Goal: Communication & Community: Share content

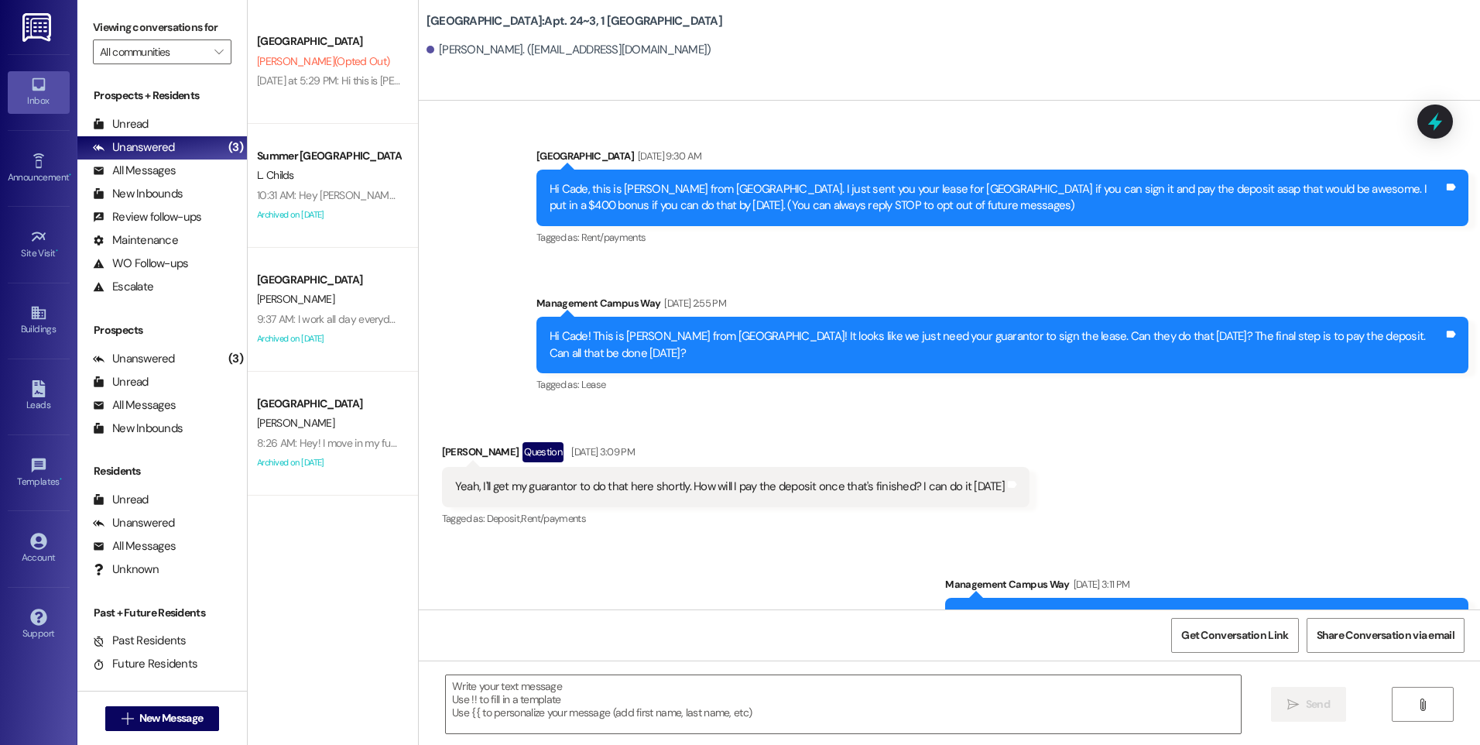
scroll to position [25358, 0]
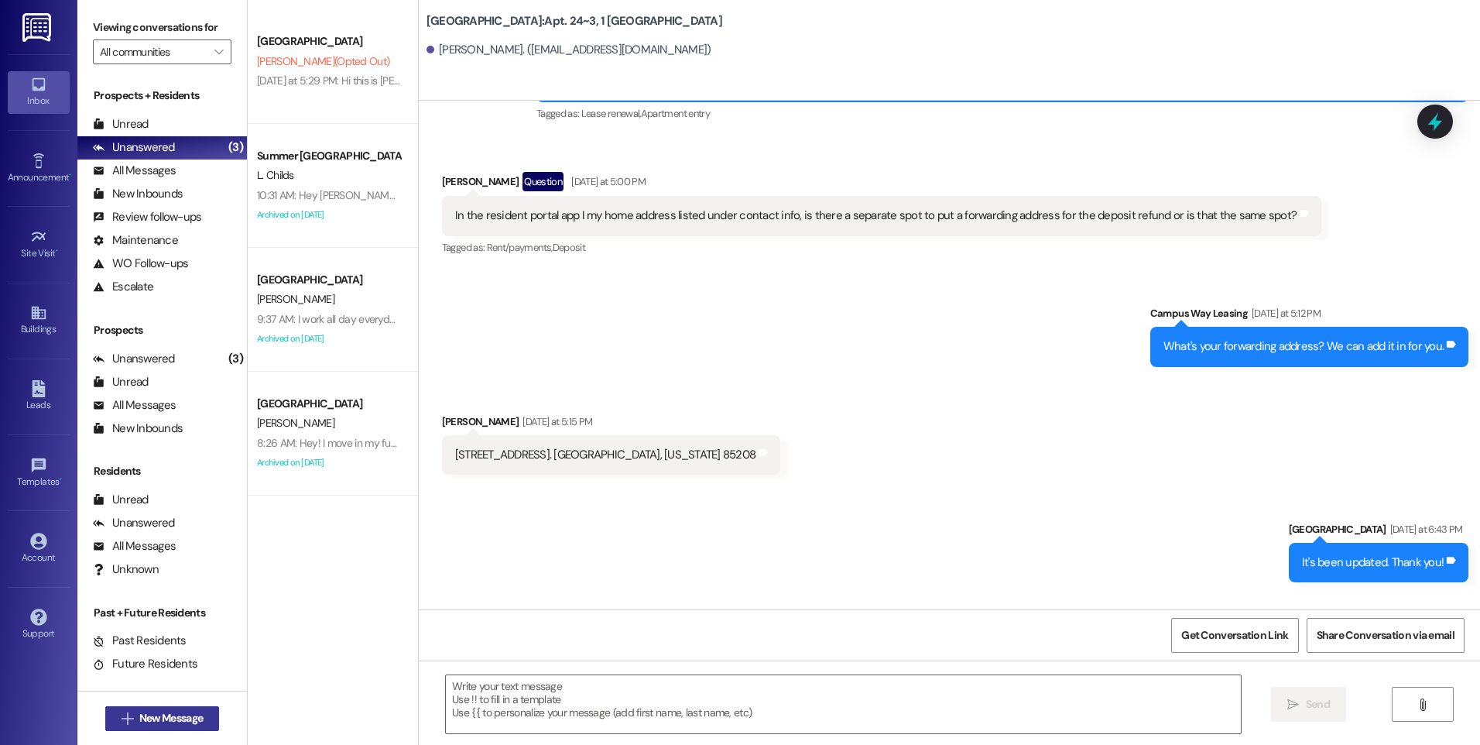
click at [197, 706] on button " New Message" at bounding box center [162, 718] width 115 height 25
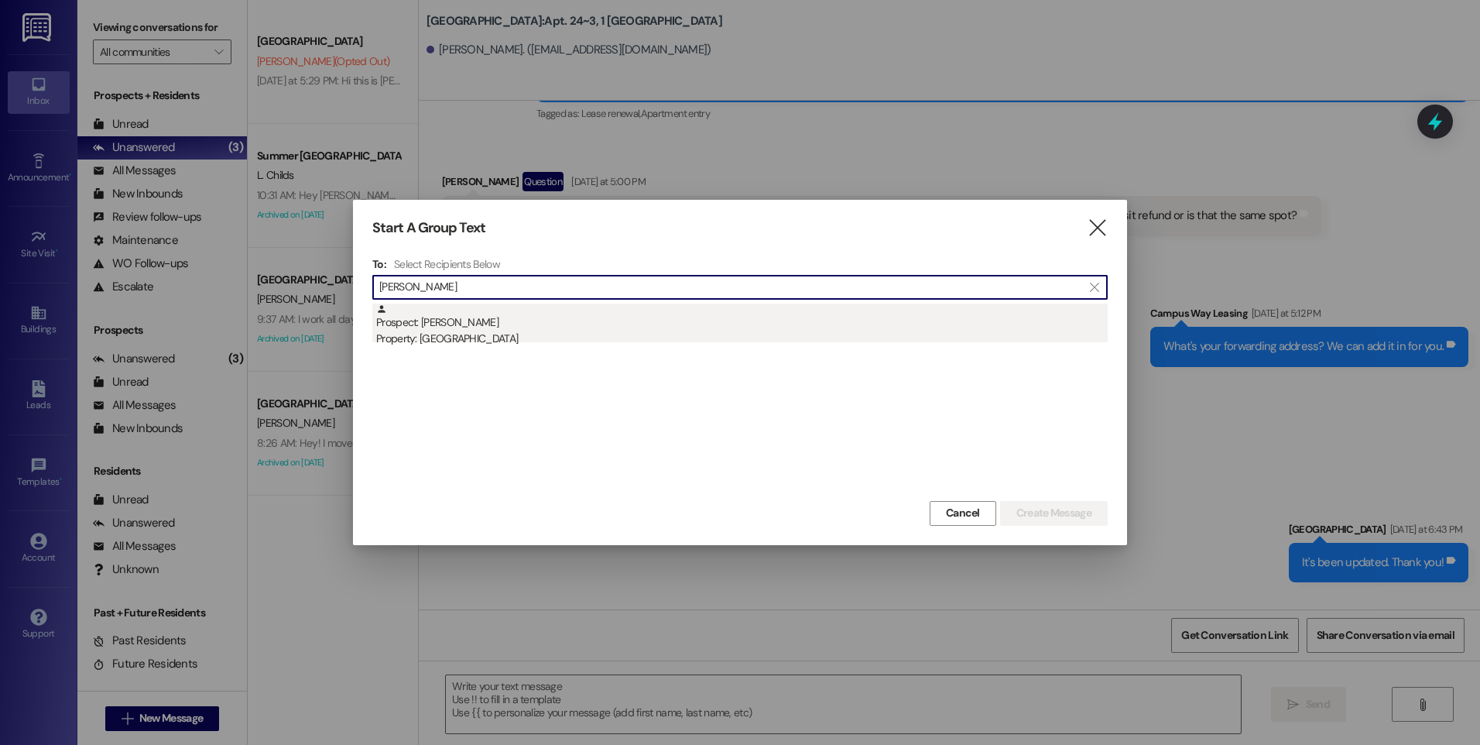
type input "[PERSON_NAME]"
click at [437, 340] on div "Property: [GEOGRAPHIC_DATA]" at bounding box center [741, 338] width 731 height 16
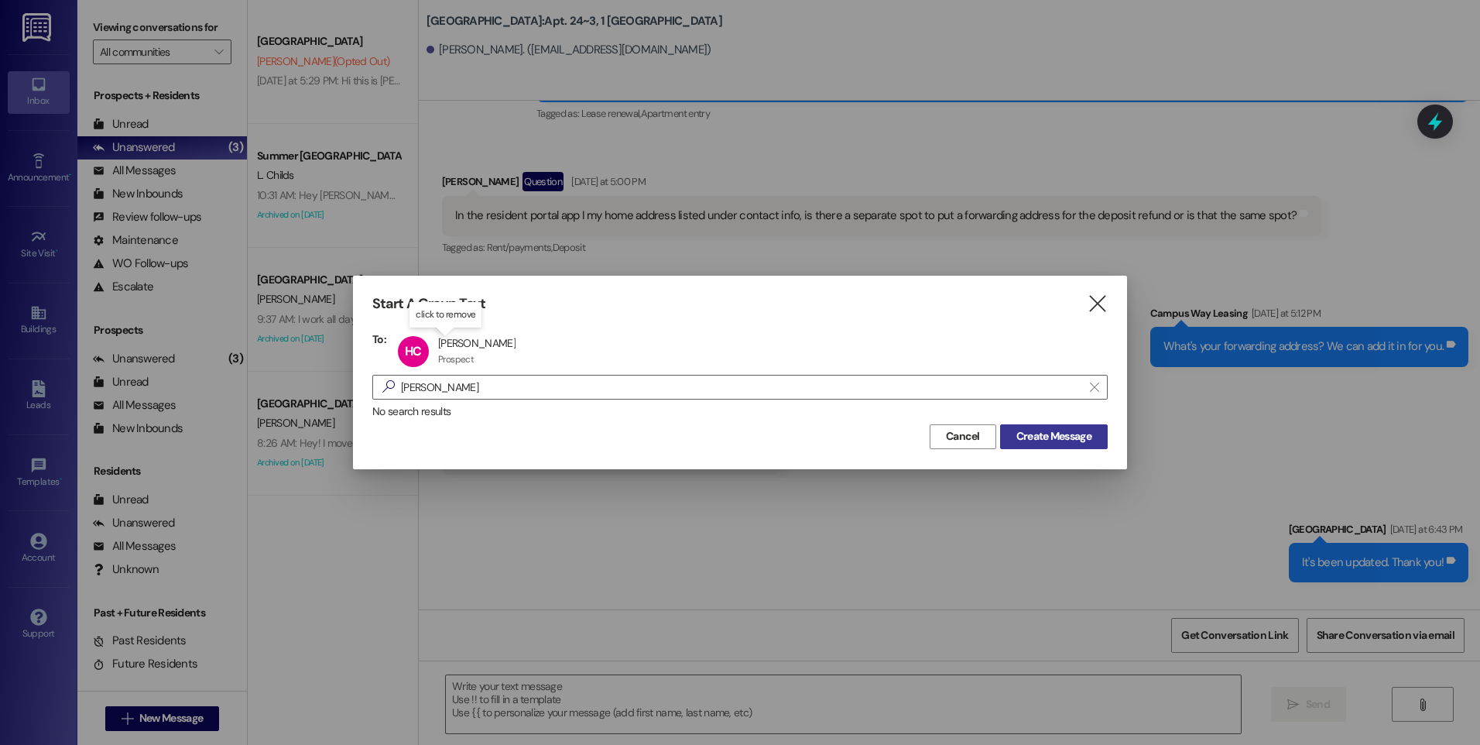
click at [1026, 435] on span "Create Message" at bounding box center [1053, 436] width 75 height 16
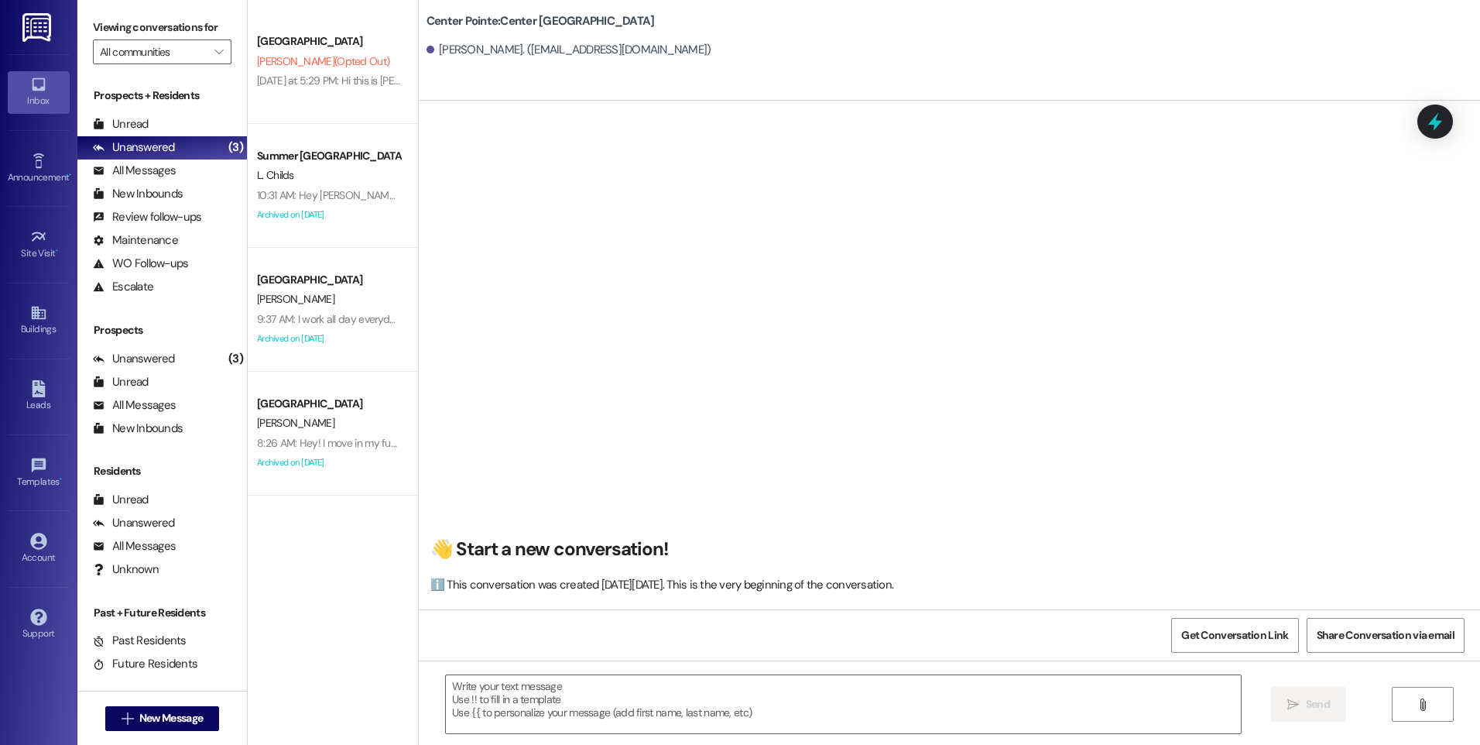
scroll to position [1, 0]
click at [587, 708] on textarea at bounding box center [843, 704] width 794 height 58
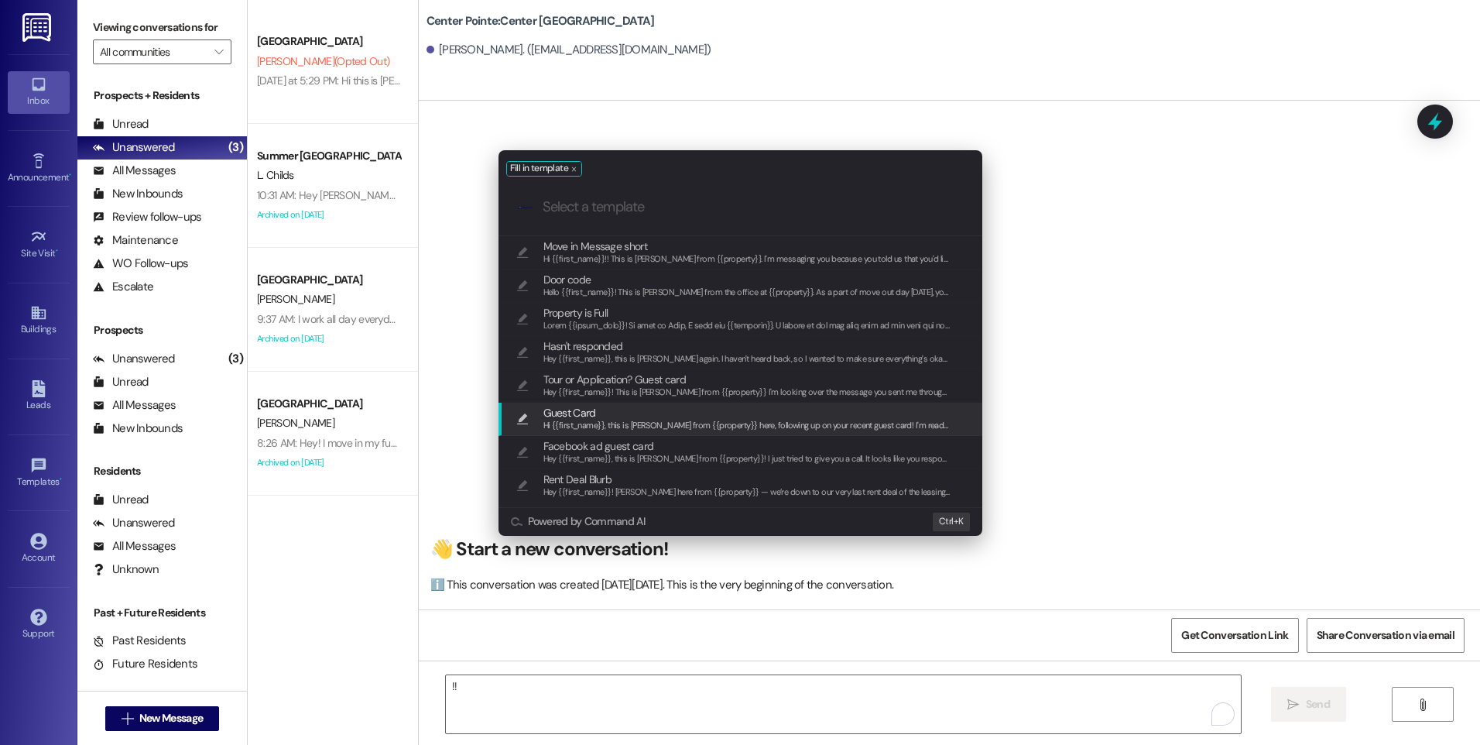
click at [621, 413] on span "Guest Card" at bounding box center [747, 412] width 408 height 17
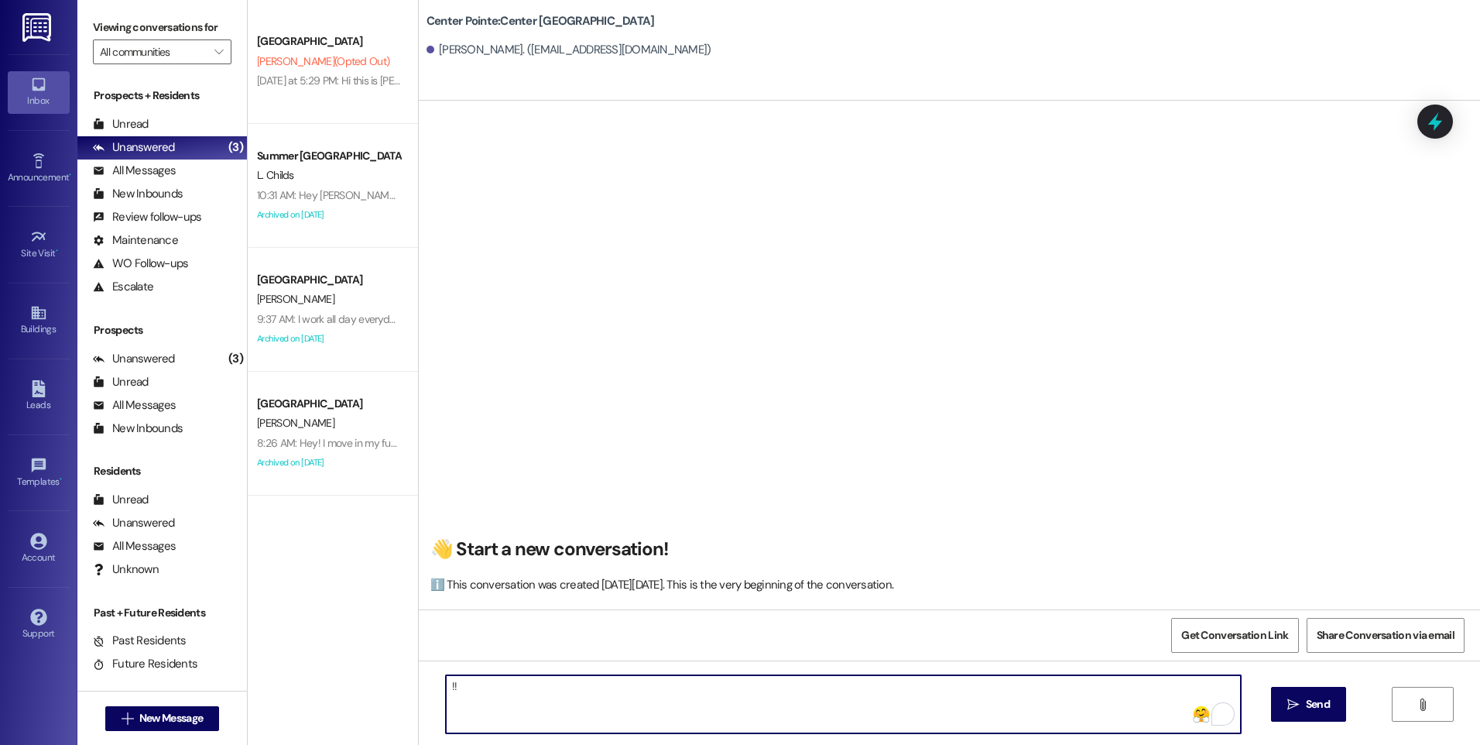
scroll to position [43, 0]
drag, startPoint x: 845, startPoint y: 700, endPoint x: 877, endPoint y: 752, distance: 60.8
click at [877, 744] on html "Inbox Go to Inbox Announcement • Send A Text Announcement Site Visit • Go to Si…" at bounding box center [740, 372] width 1480 height 745
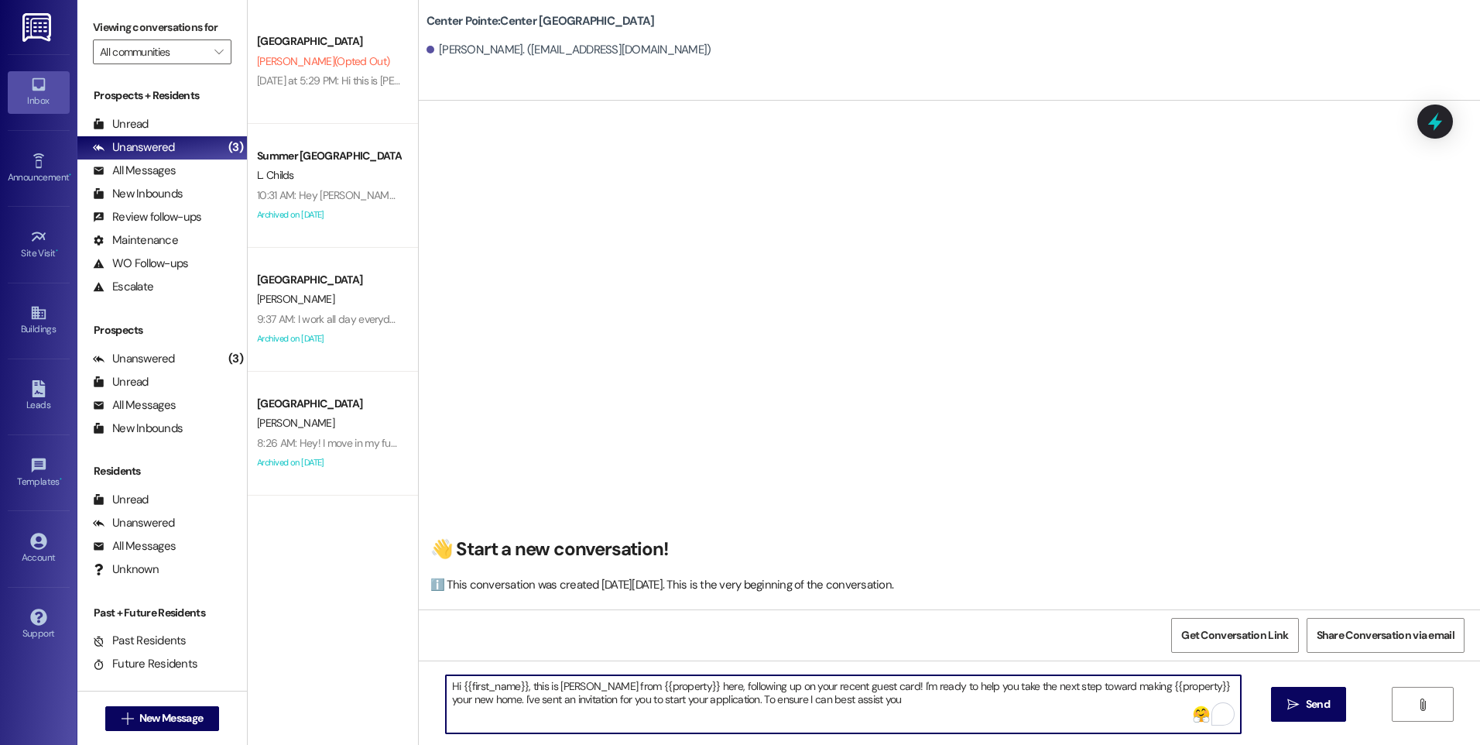
scroll to position [0, 0]
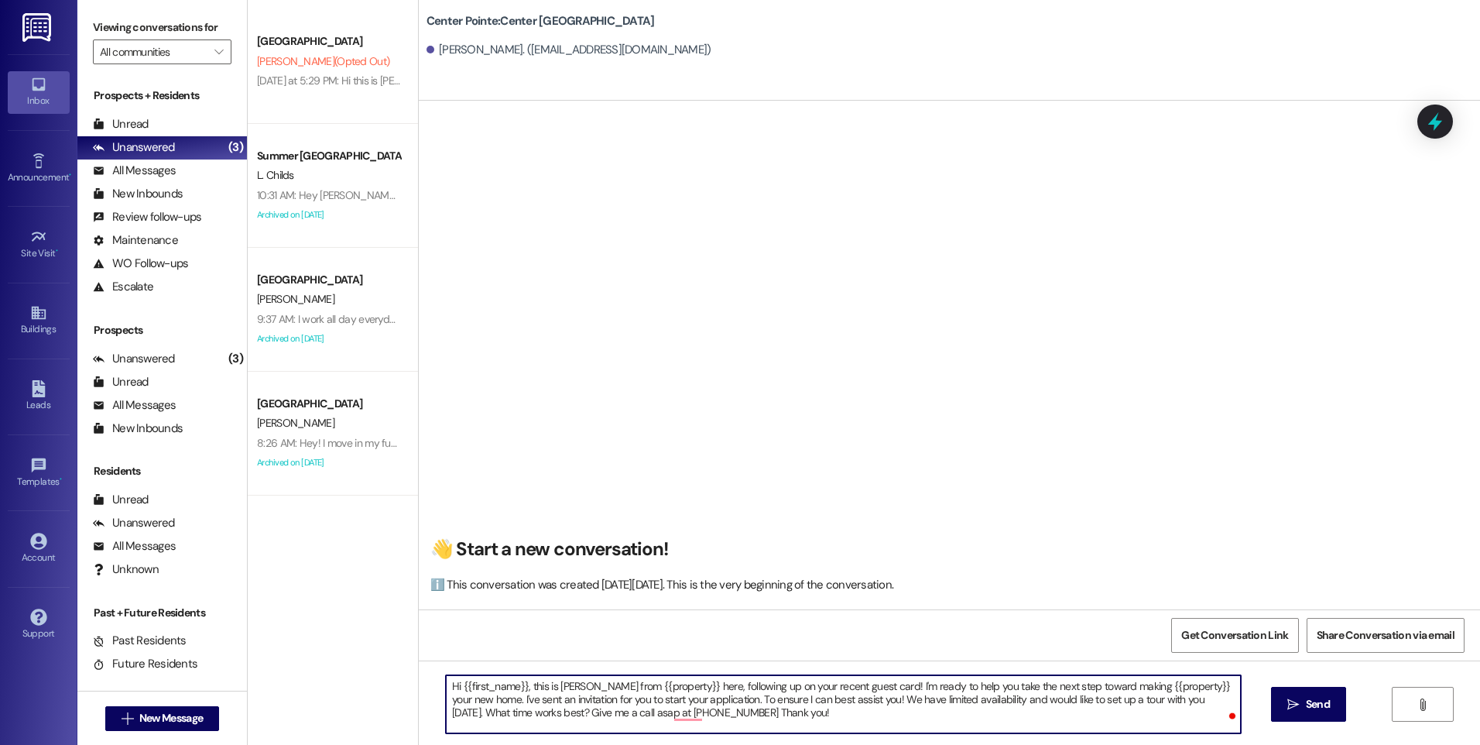
click at [562, 687] on textarea "Hi {{first_name}}, this is [PERSON_NAME] from {{property}} here, following up o…" at bounding box center [843, 704] width 794 height 58
type textarea "Hi {{first_name}}, this is Angel from {{property}} here, following up on your r…"
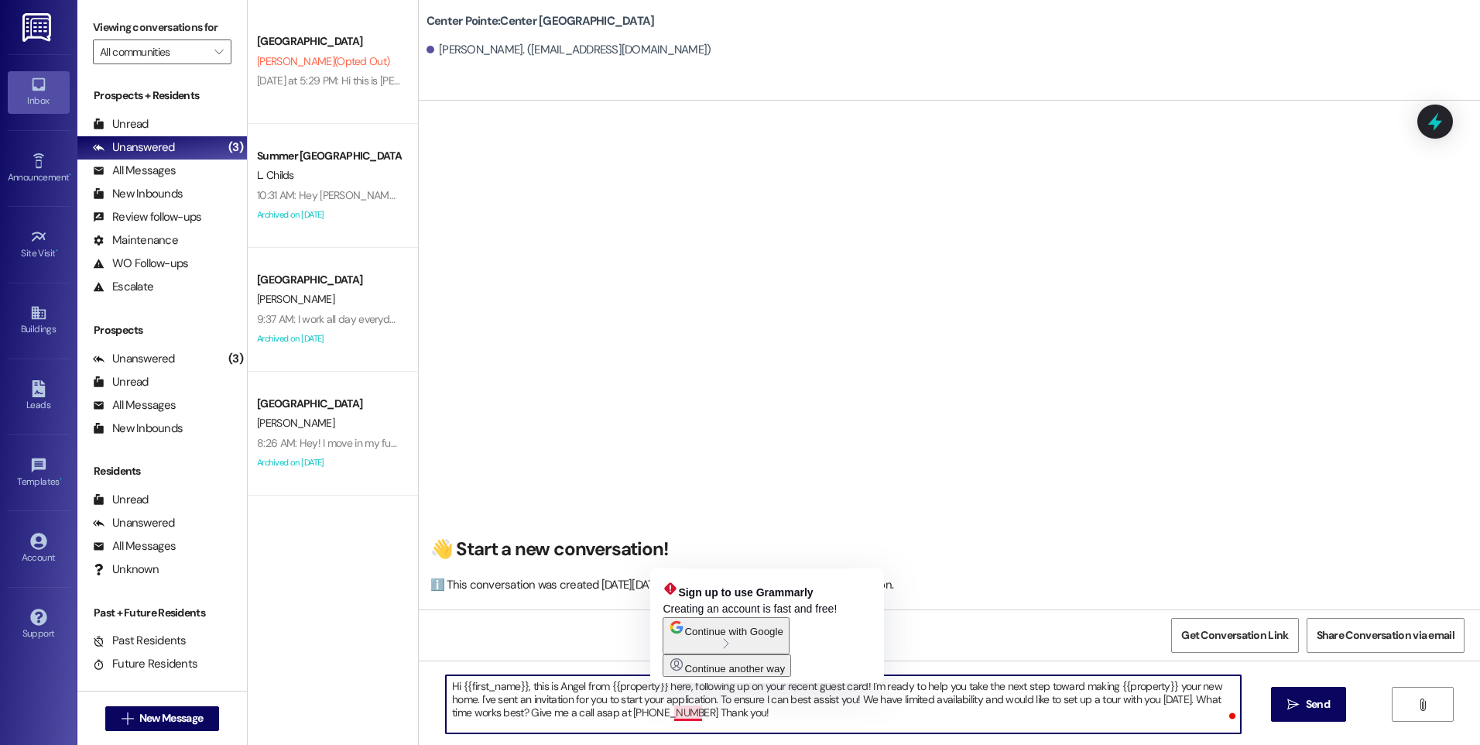
click at [686, 707] on textarea "Hi {{first_name}}, this is Angel from {{property}} here, following up on your r…" at bounding box center [843, 704] width 794 height 58
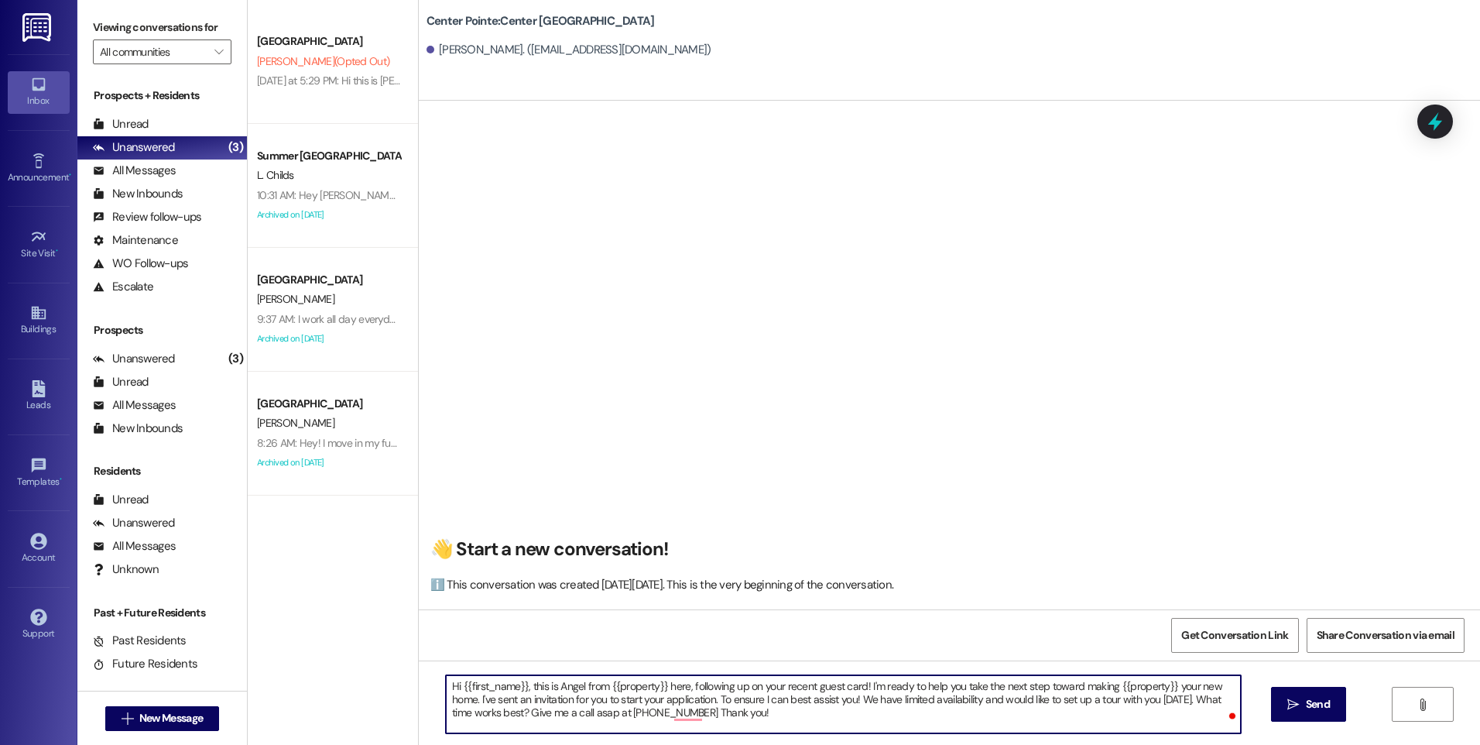
click at [728, 713] on textarea "Hi {{first_name}}, this is Angel from {{property}} here, following up on your r…" at bounding box center [843, 704] width 794 height 58
